Goal: Information Seeking & Learning: Learn about a topic

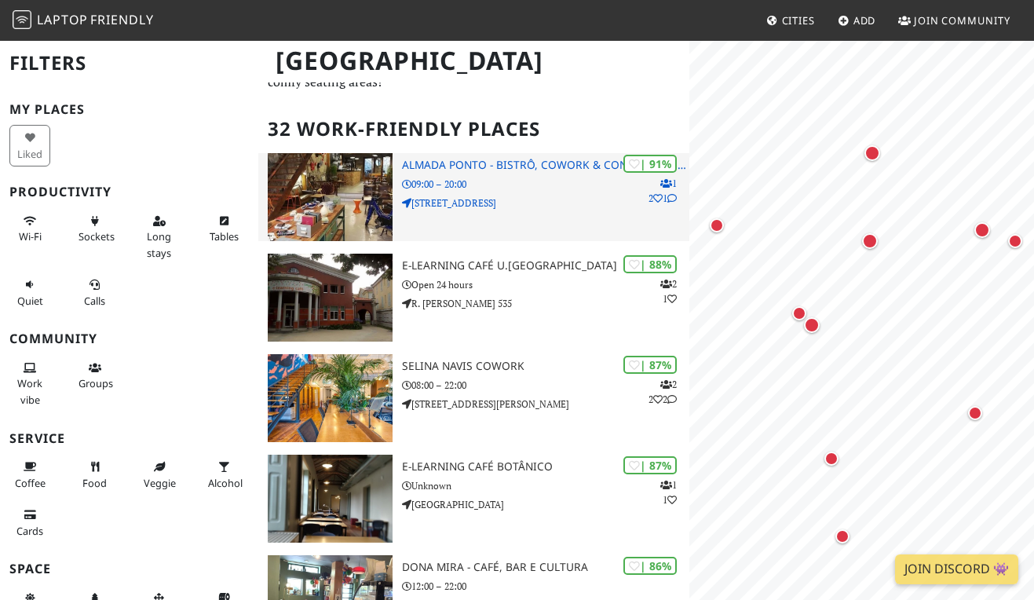
scroll to position [71, 0]
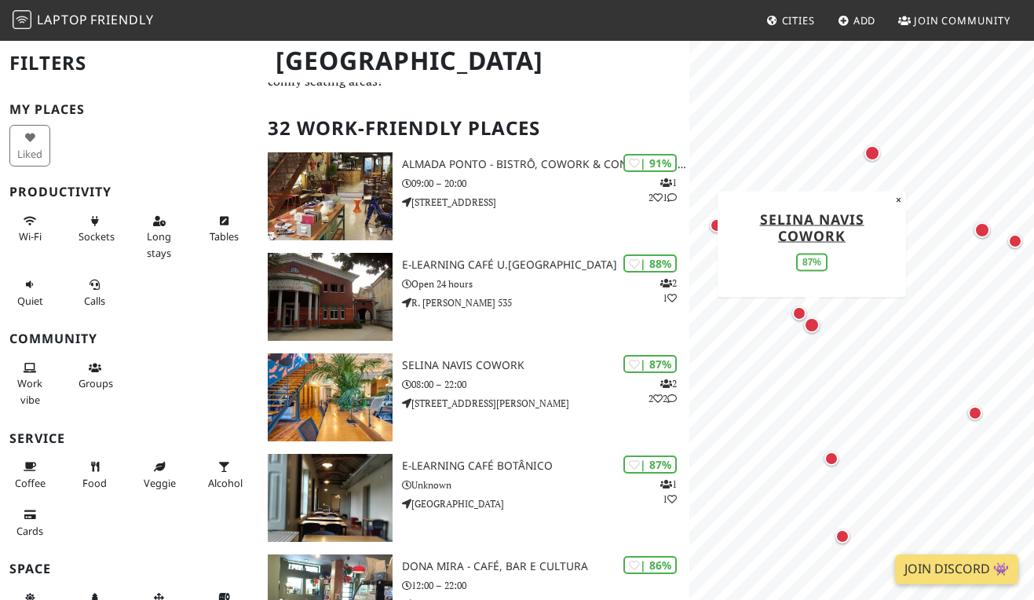
click at [815, 330] on div "Map marker" at bounding box center [812, 325] width 16 height 16
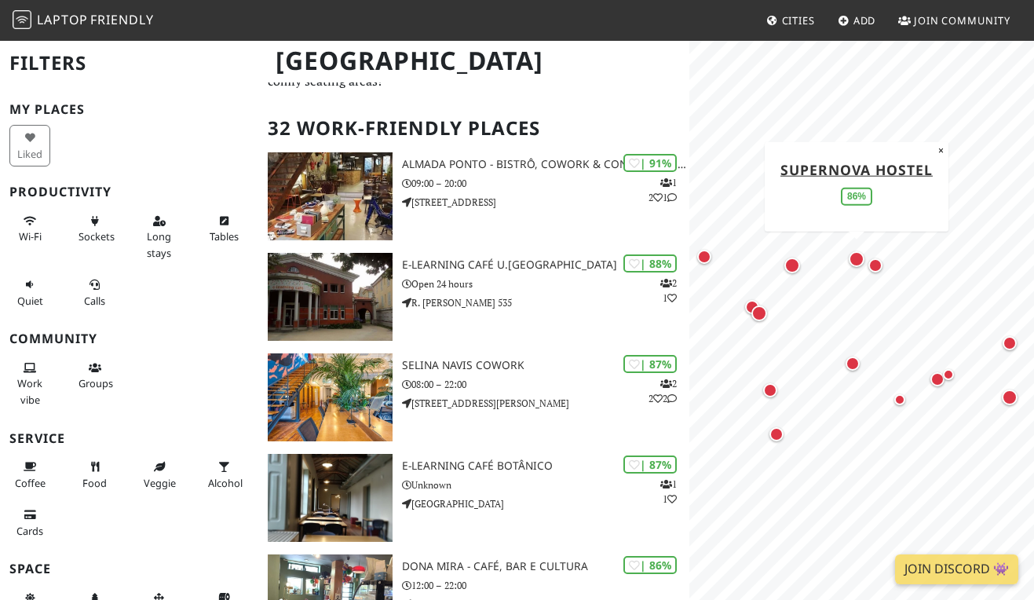
click at [856, 260] on div "Map marker" at bounding box center [857, 259] width 16 height 16
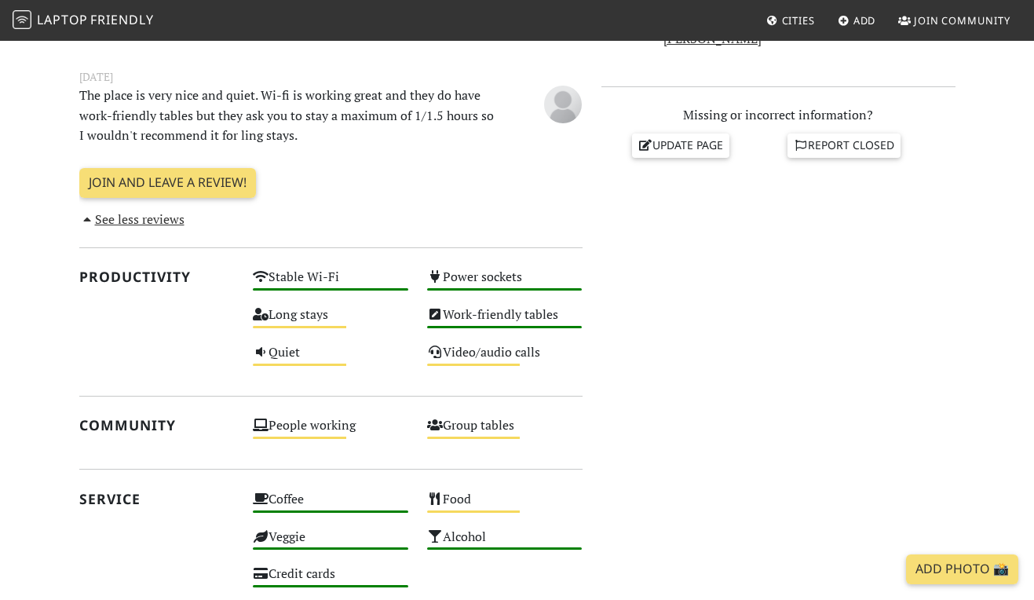
scroll to position [552, 0]
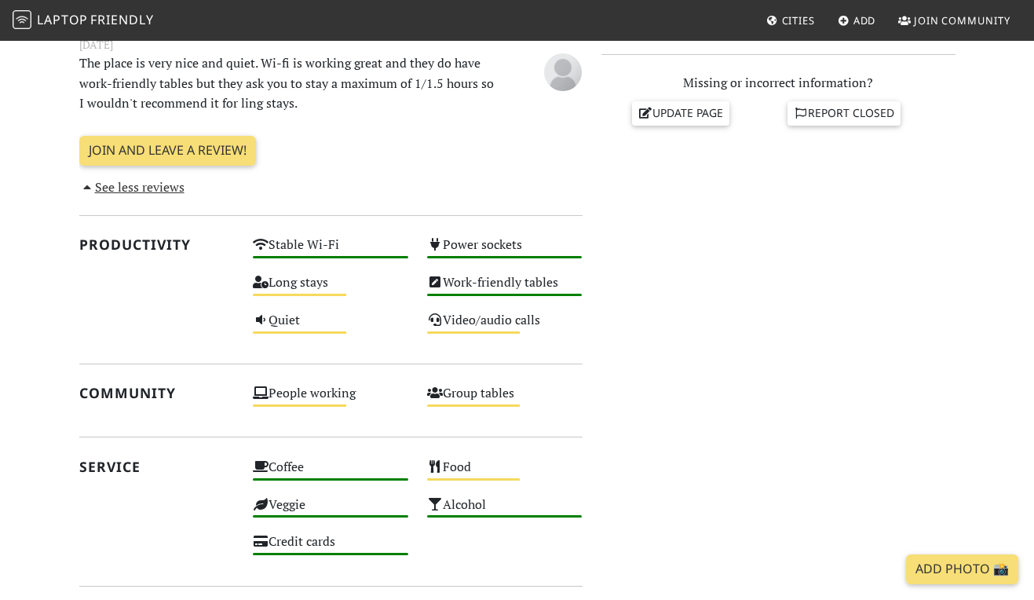
click at [158, 240] on h2 "Productivity" at bounding box center [156, 244] width 155 height 16
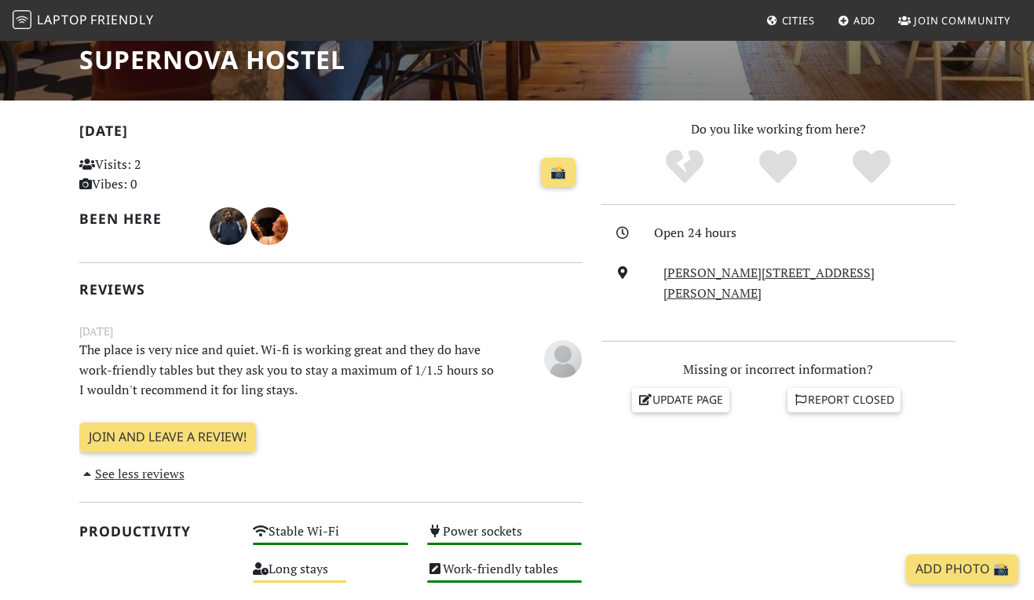
scroll to position [0, 0]
